Goal: Task Accomplishment & Management: Use online tool/utility

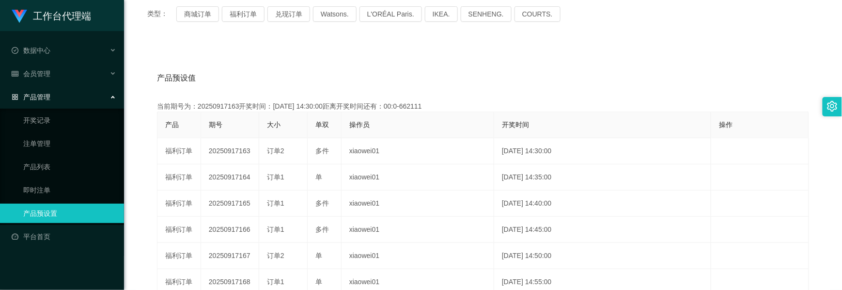
scroll to position [194, 0]
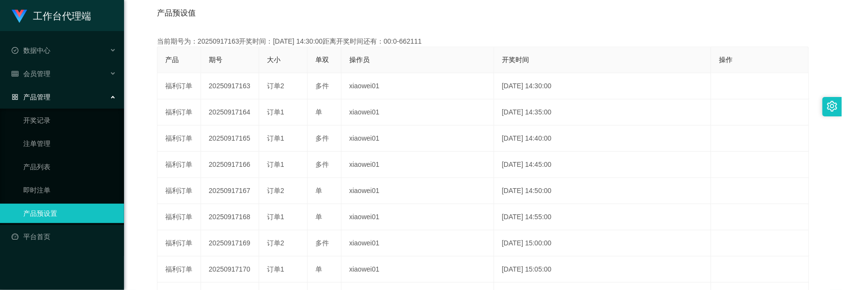
click at [47, 94] on span "产品管理" at bounding box center [31, 97] width 39 height 8
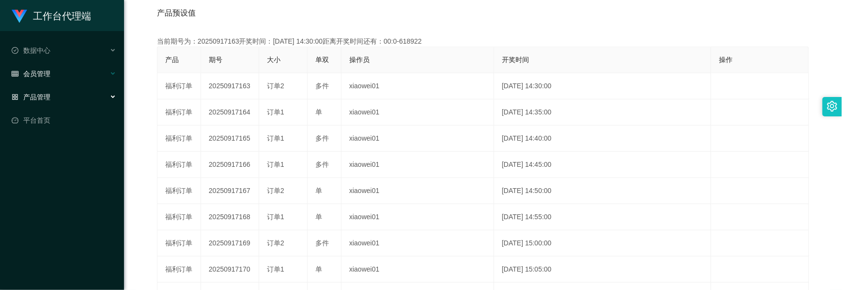
click at [55, 87] on div "产品管理" at bounding box center [62, 96] width 124 height 19
click at [57, 75] on div "会员管理" at bounding box center [62, 73] width 124 height 19
click at [58, 76] on div "会员管理" at bounding box center [62, 73] width 124 height 19
click at [59, 78] on div "会员管理" at bounding box center [62, 73] width 124 height 19
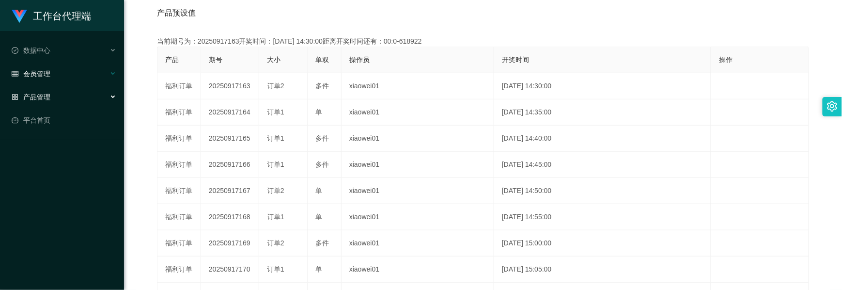
click at [59, 78] on div "会员管理" at bounding box center [62, 73] width 124 height 19
click at [59, 79] on div "会员管理" at bounding box center [62, 73] width 124 height 19
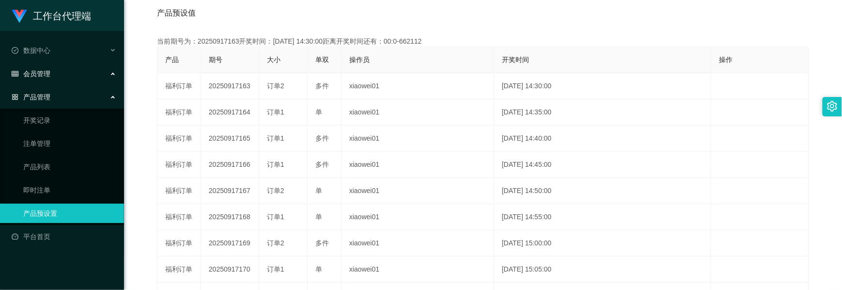
click at [47, 70] on span "会员管理" at bounding box center [31, 74] width 39 height 8
click at [110, 74] on div "会员管理" at bounding box center [62, 73] width 124 height 19
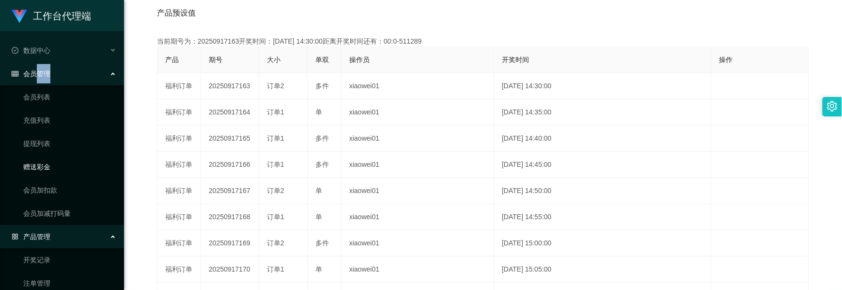
click at [47, 168] on link "赠送彩金" at bounding box center [69, 166] width 93 height 19
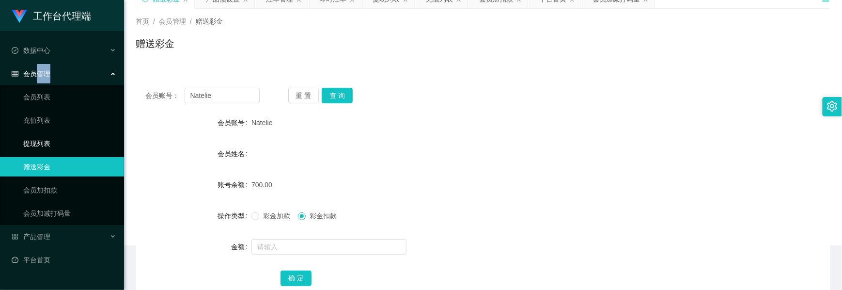
scroll to position [109, 0]
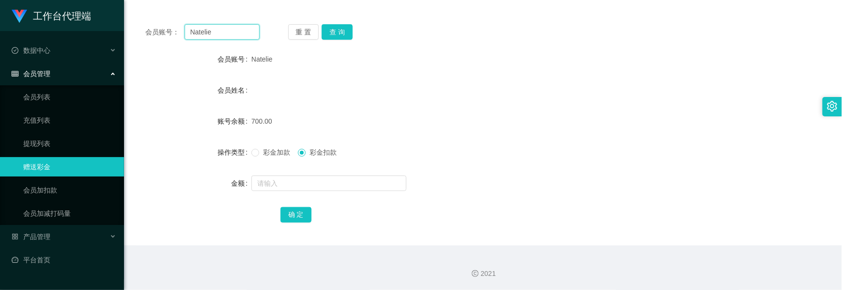
drag, startPoint x: 219, startPoint y: 34, endPoint x: 148, endPoint y: 34, distance: 71.7
click at [148, 34] on div "会员账号： [PERSON_NAME]" at bounding box center [202, 32] width 114 height 16
paste input "1111511"
type input "1111511"
click at [343, 35] on button "查 询" at bounding box center [337, 32] width 31 height 16
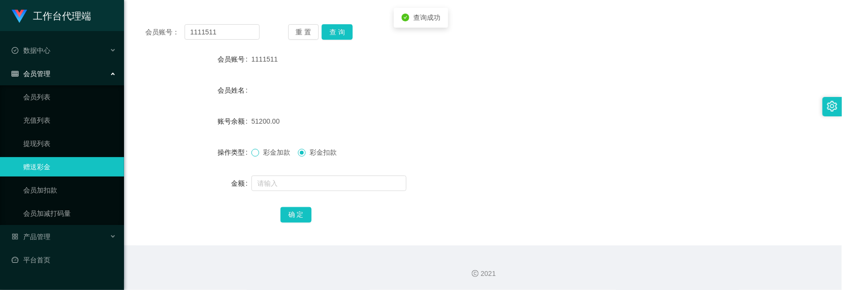
click at [256, 156] on span at bounding box center [255, 153] width 8 height 8
click at [276, 189] on input "text" at bounding box center [328, 183] width 155 height 16
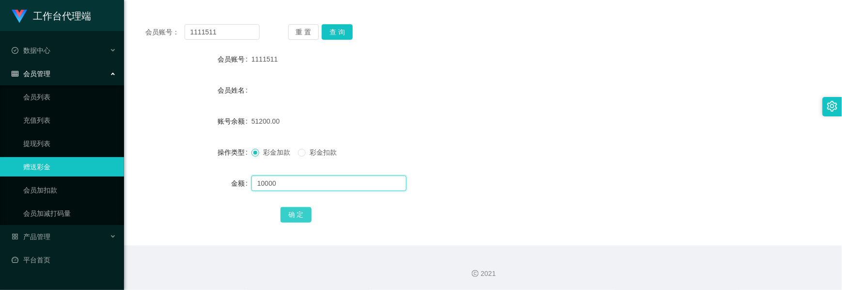
type input "10000"
click at [282, 212] on button "确 定" at bounding box center [296, 215] width 31 height 16
